Goal: Communication & Community: Answer question/provide support

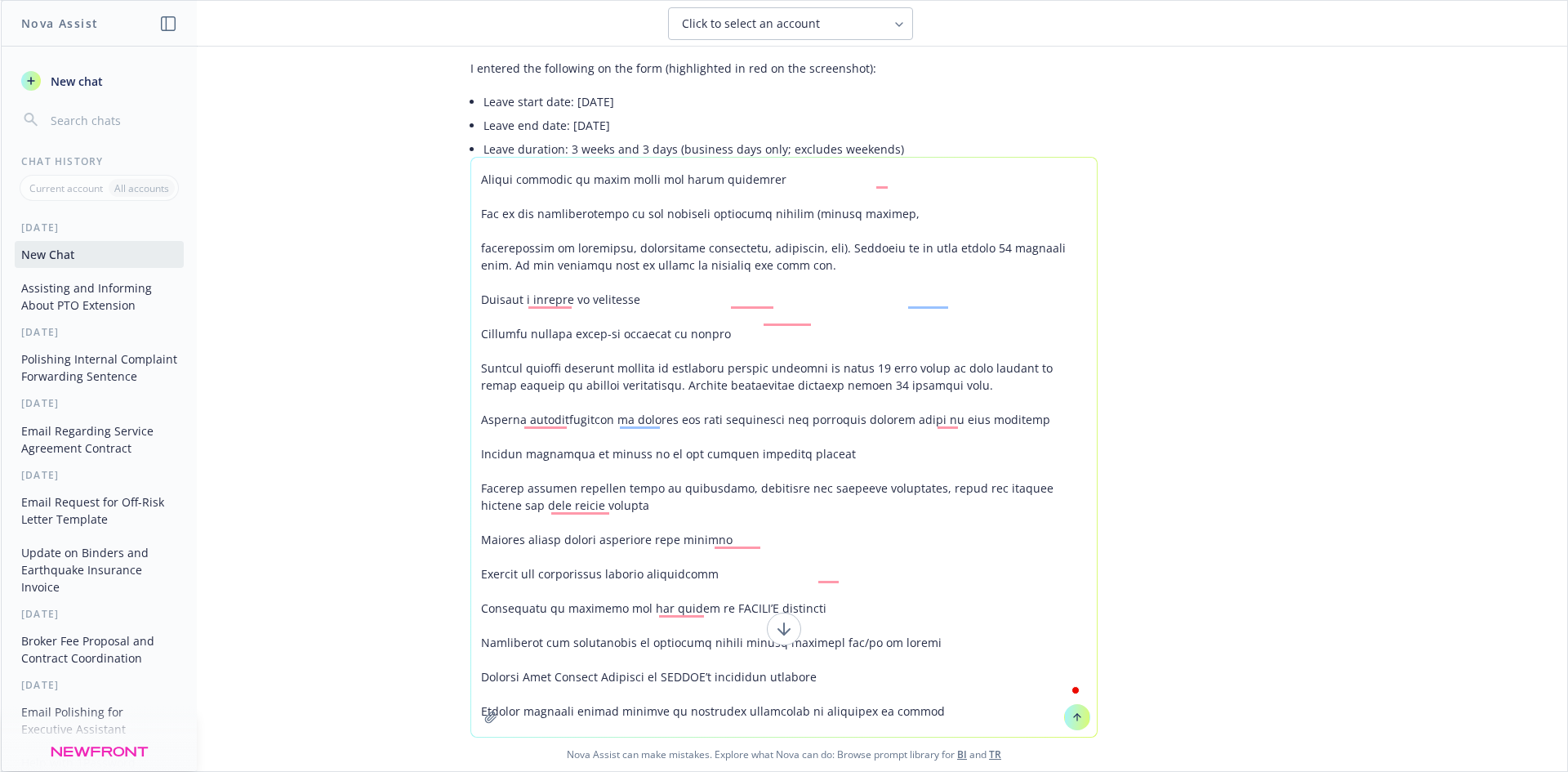
type textarea "LOREMI DOLORSI AMETCONSE Adipisci el Seddoeiusm Temporinc Utla Etdolor 7510 Mag…"
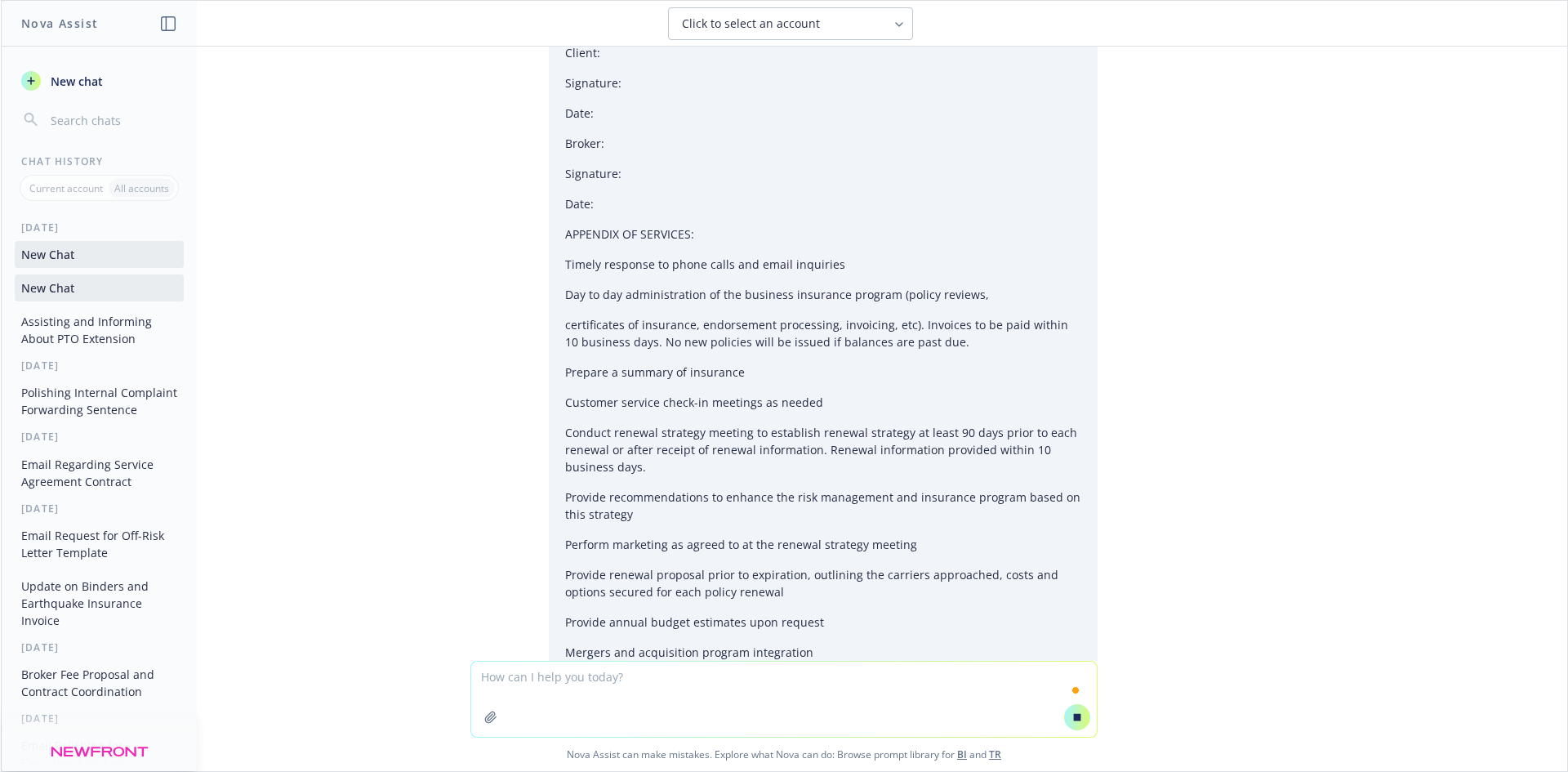
scroll to position [8811, 0]
click at [828, 26] on div "Click to select an account" at bounding box center [781, 24] width 198 height 17
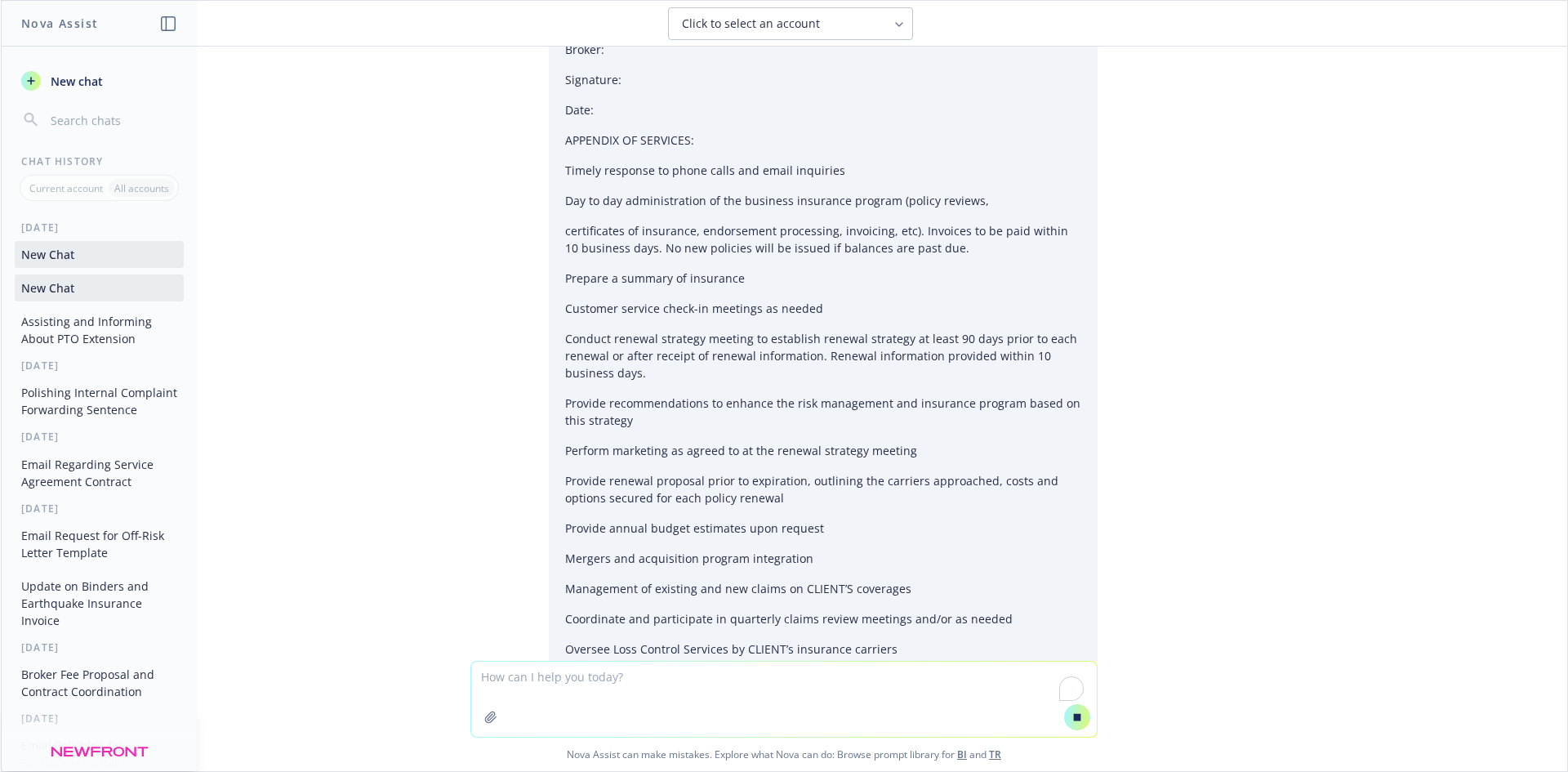
scroll to position [9162, 0]
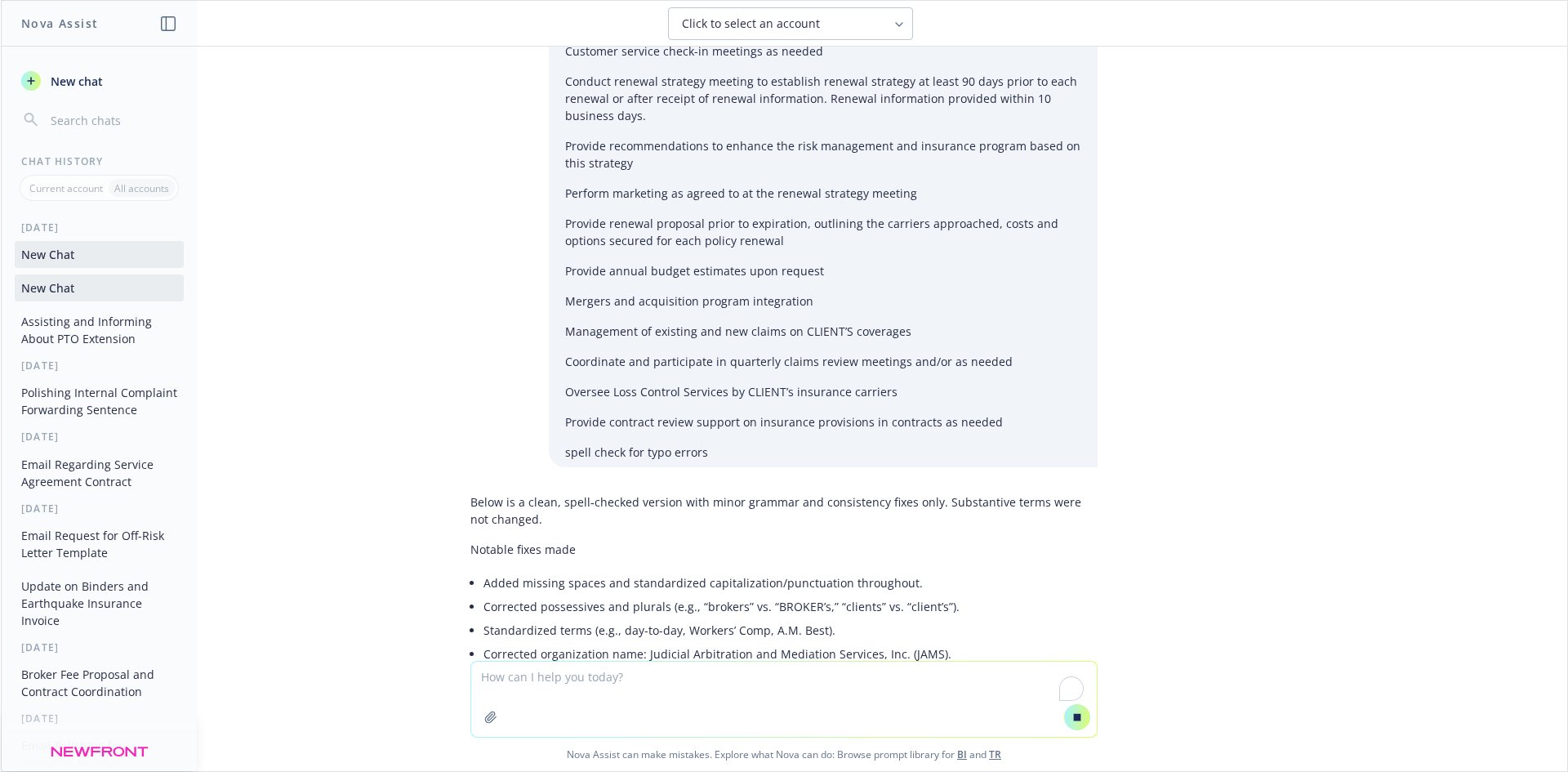
click at [615, 668] on textarea "To enrich screen reader interactions, please activate Accessibility in Grammarl…" at bounding box center [784, 699] width 626 height 76
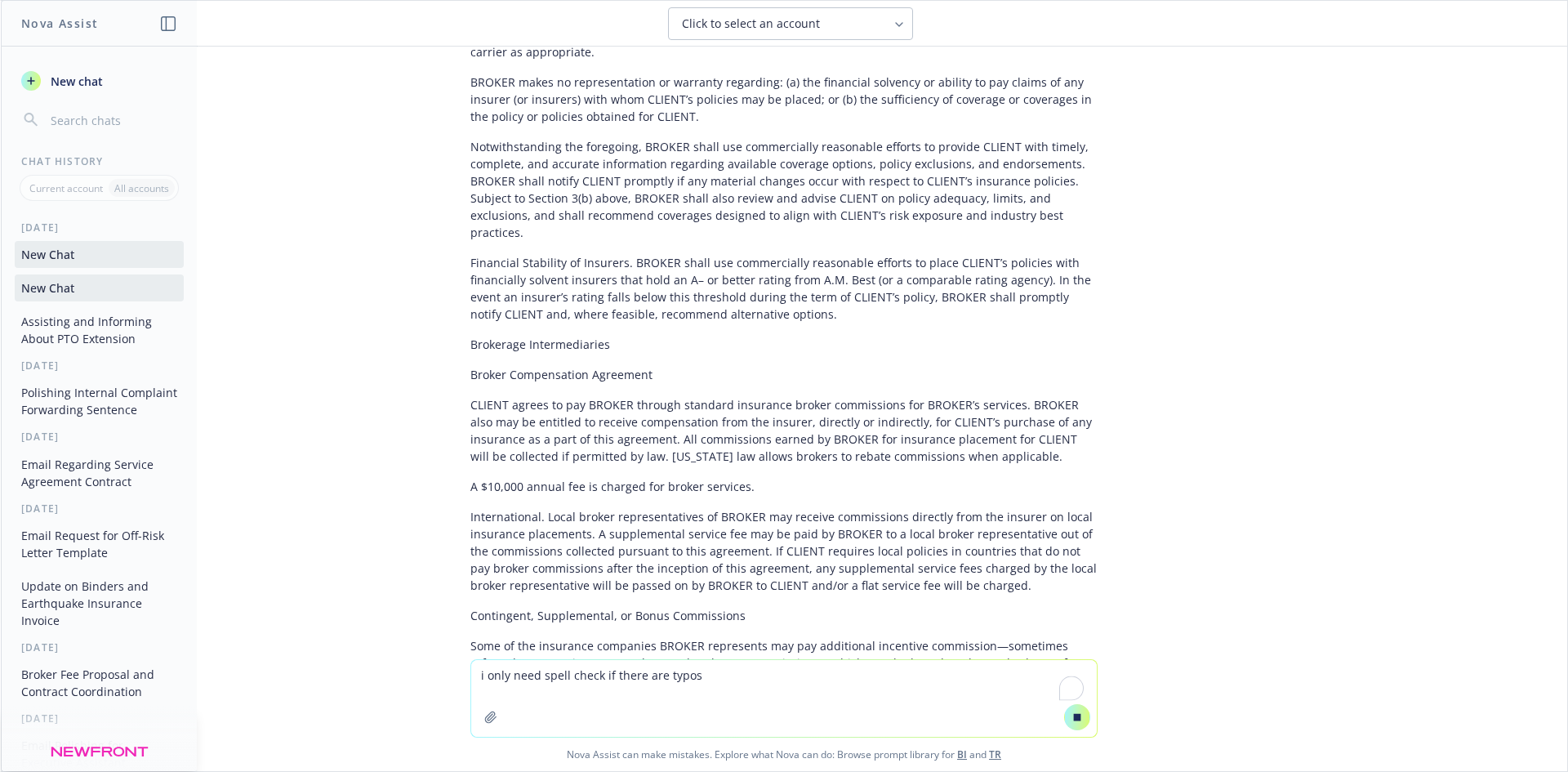
scroll to position [10373, 0]
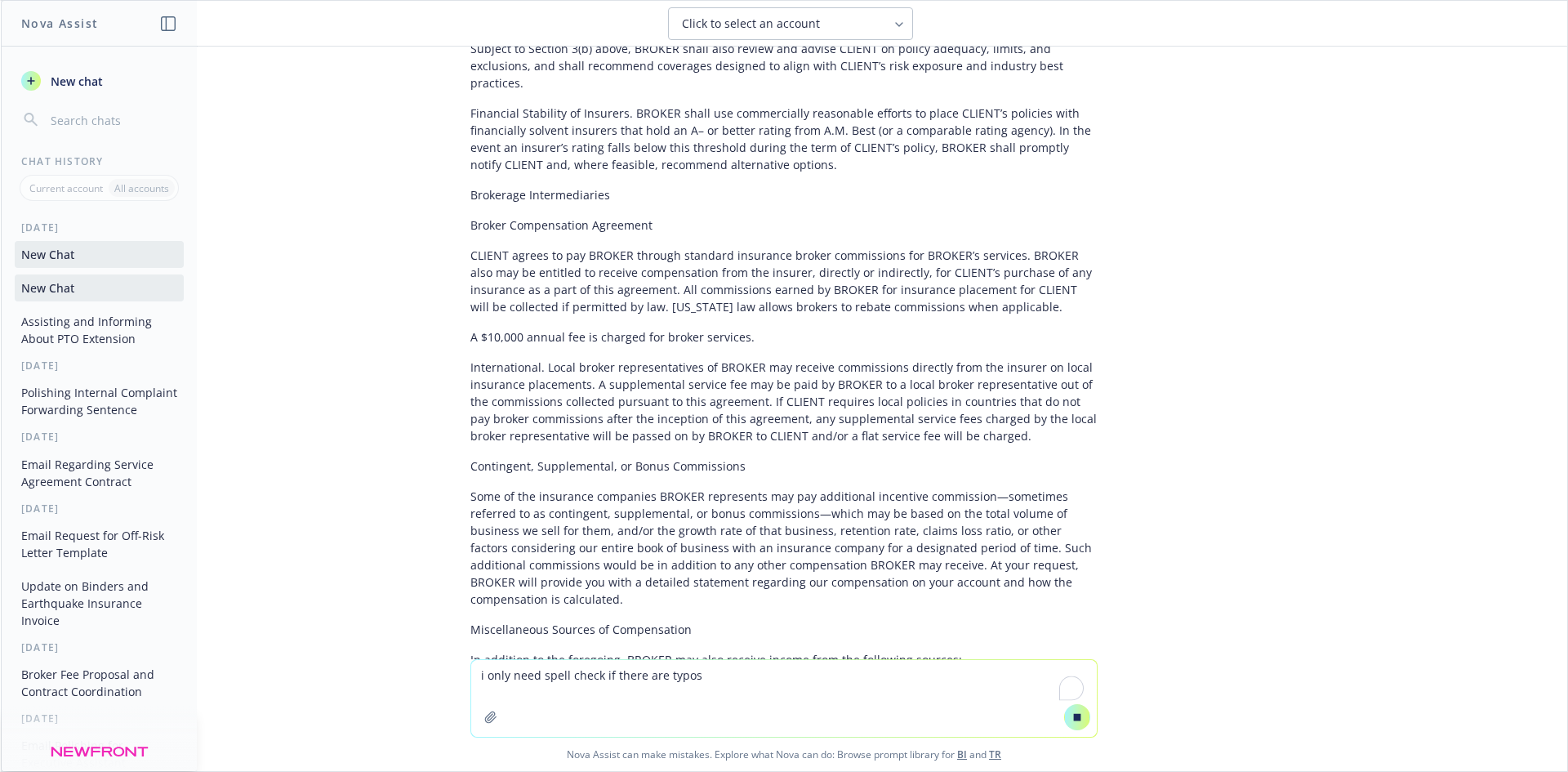
click at [764, 670] on textarea "i only need spell check if there are typos" at bounding box center [784, 698] width 626 height 77
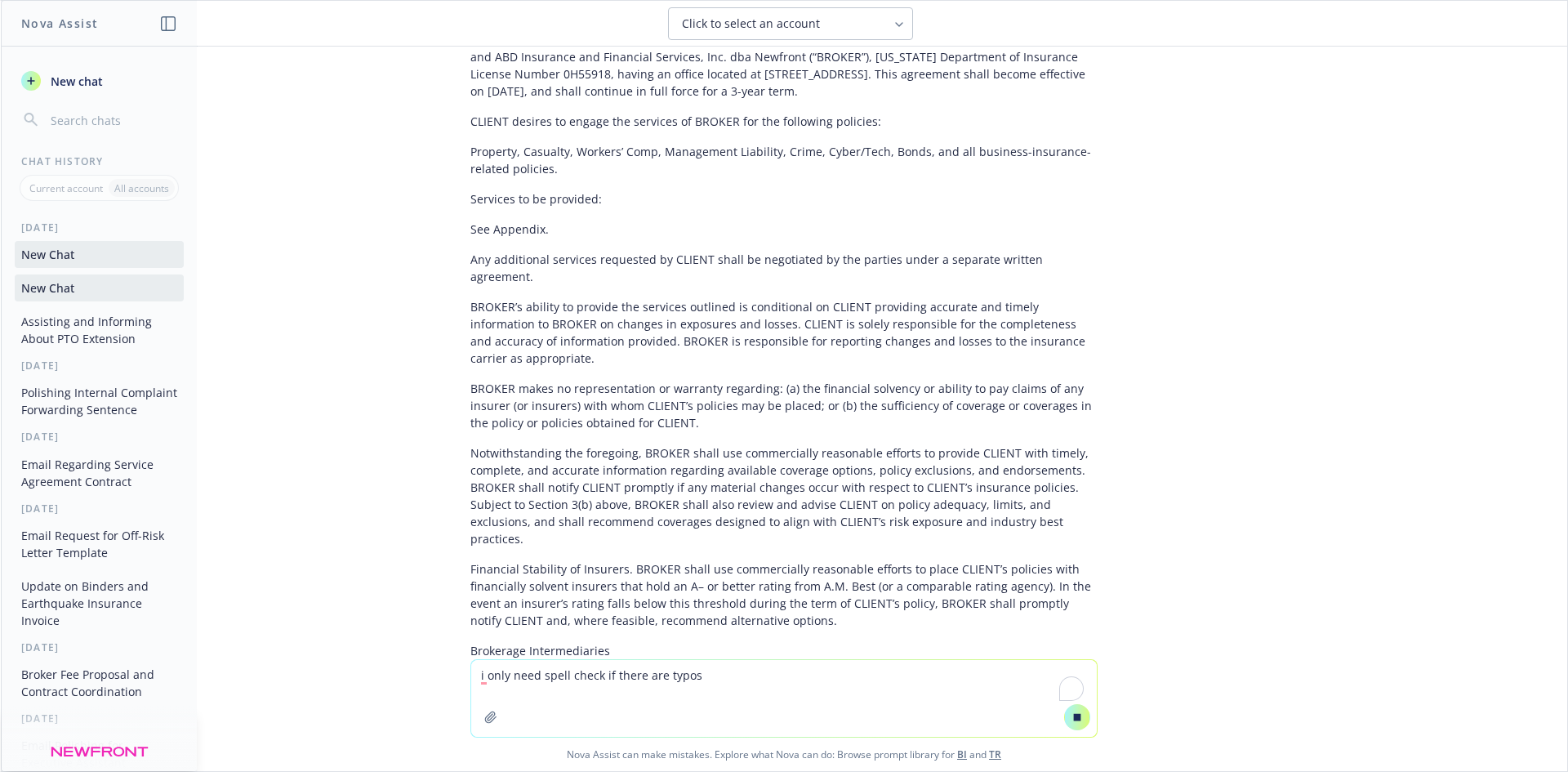
scroll to position [9345, 0]
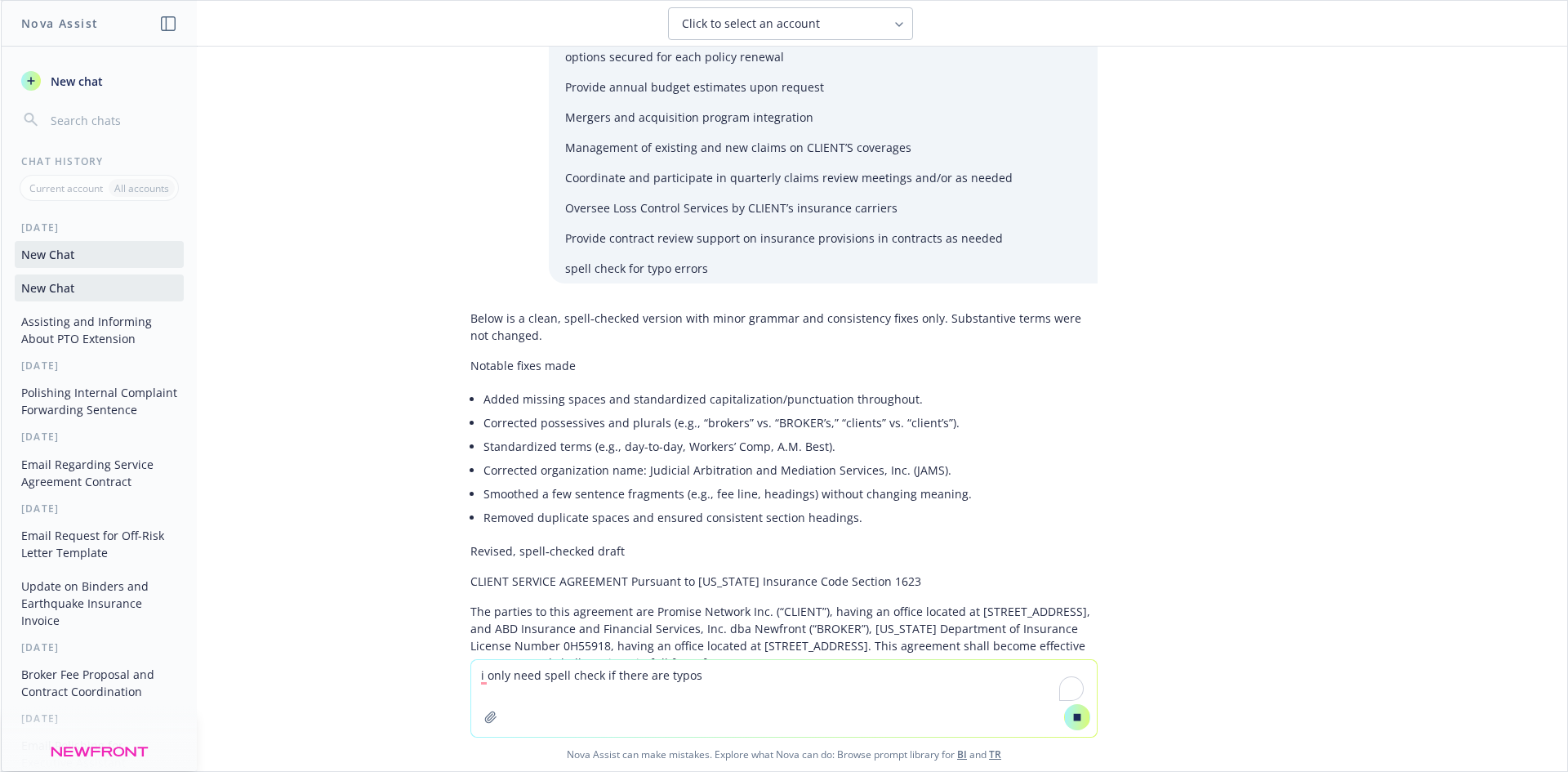
drag, startPoint x: 1179, startPoint y: 174, endPoint x: 1127, endPoint y: 122, distance: 73.5
click at [1169, 164] on div "Hi [PERSON_NAME], Filling in for Ivoree while she is in PTO. I'm adding @[PERSO…" at bounding box center [784, 352] width 1566 height 613
click at [721, 674] on textarea "i only need spell check if there are typos" at bounding box center [784, 698] width 626 height 77
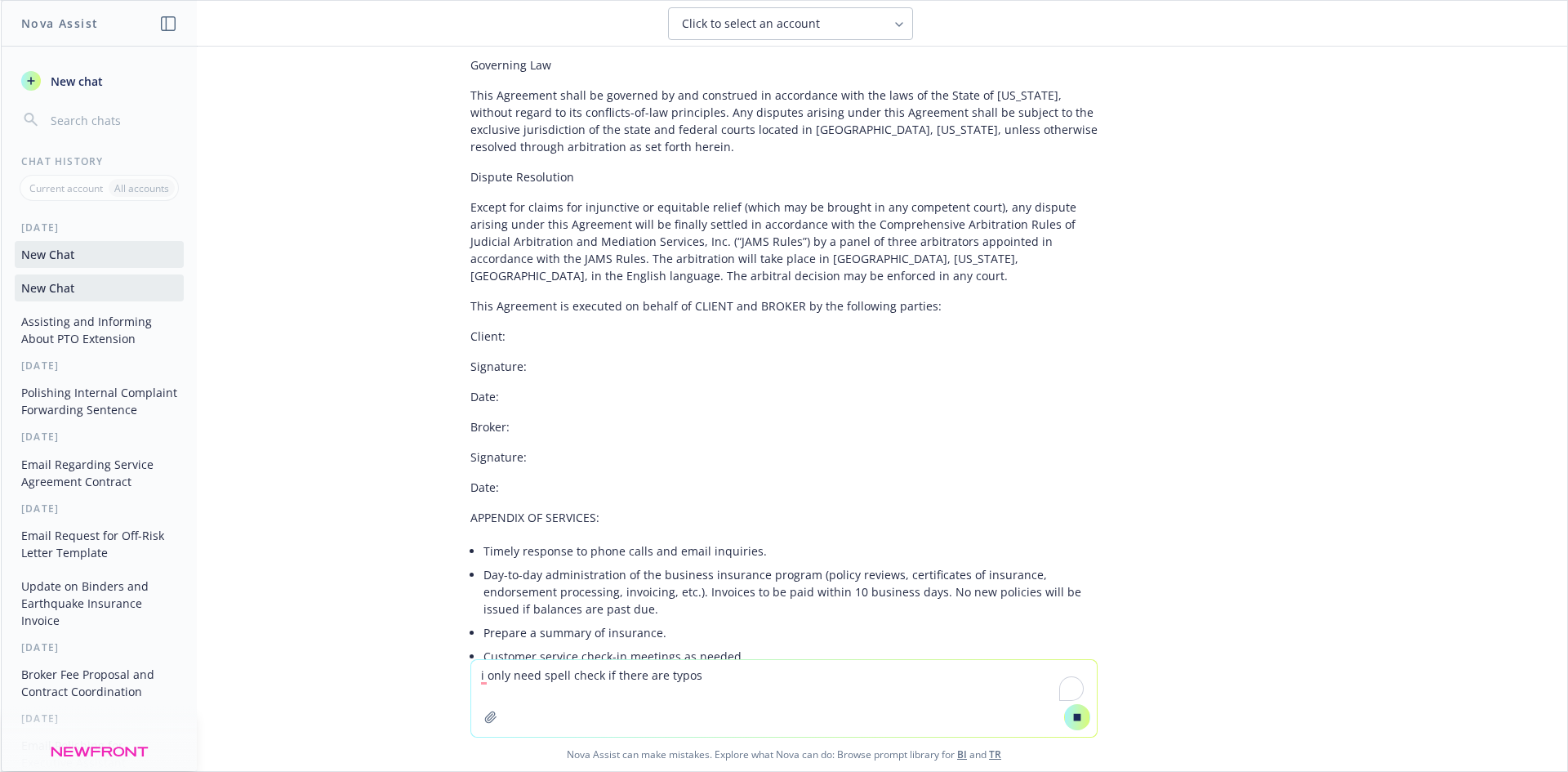
scroll to position [12394, 0]
click at [692, 696] on textarea "i only need spell check if there are typos" at bounding box center [784, 698] width 626 height 77
click at [706, 680] on textarea "i only need spell check if there are typos" at bounding box center [784, 698] width 626 height 77
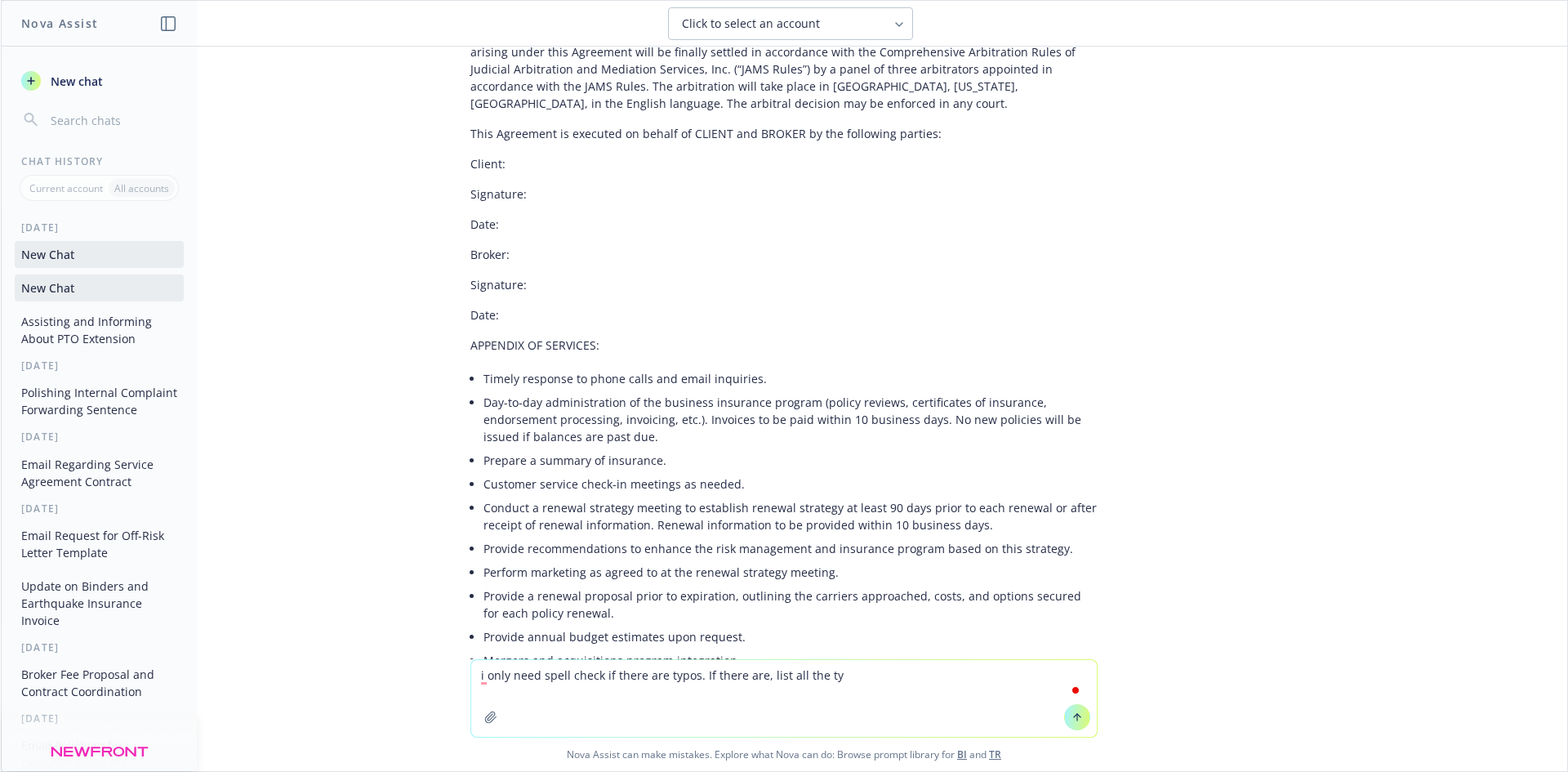
scroll to position [13096, 0]
type textarea "i only need spell check if there are typos. If there are, list all the typo"
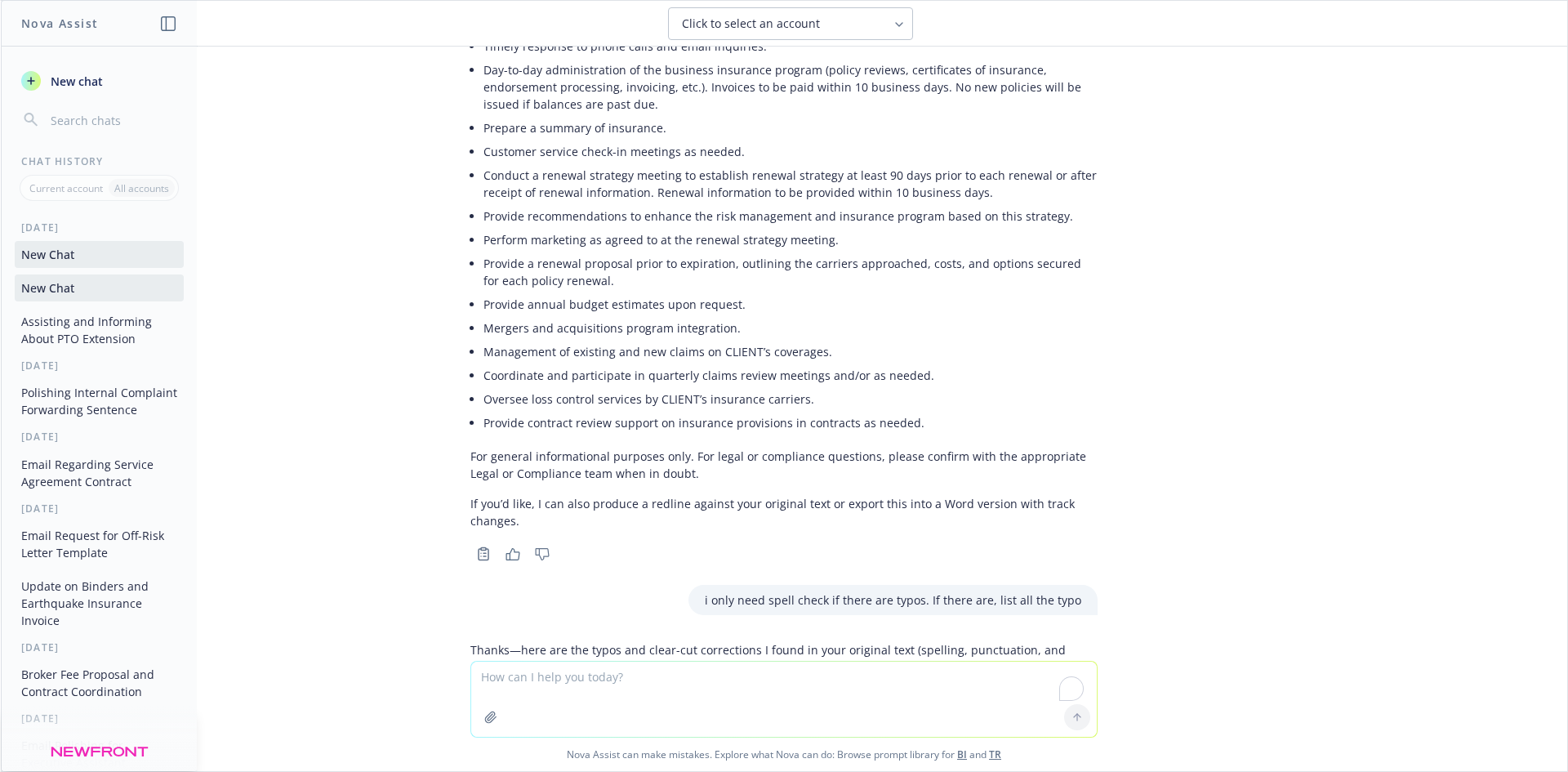
scroll to position [13544, 0]
